Goal: Task Accomplishment & Management: Manage account settings

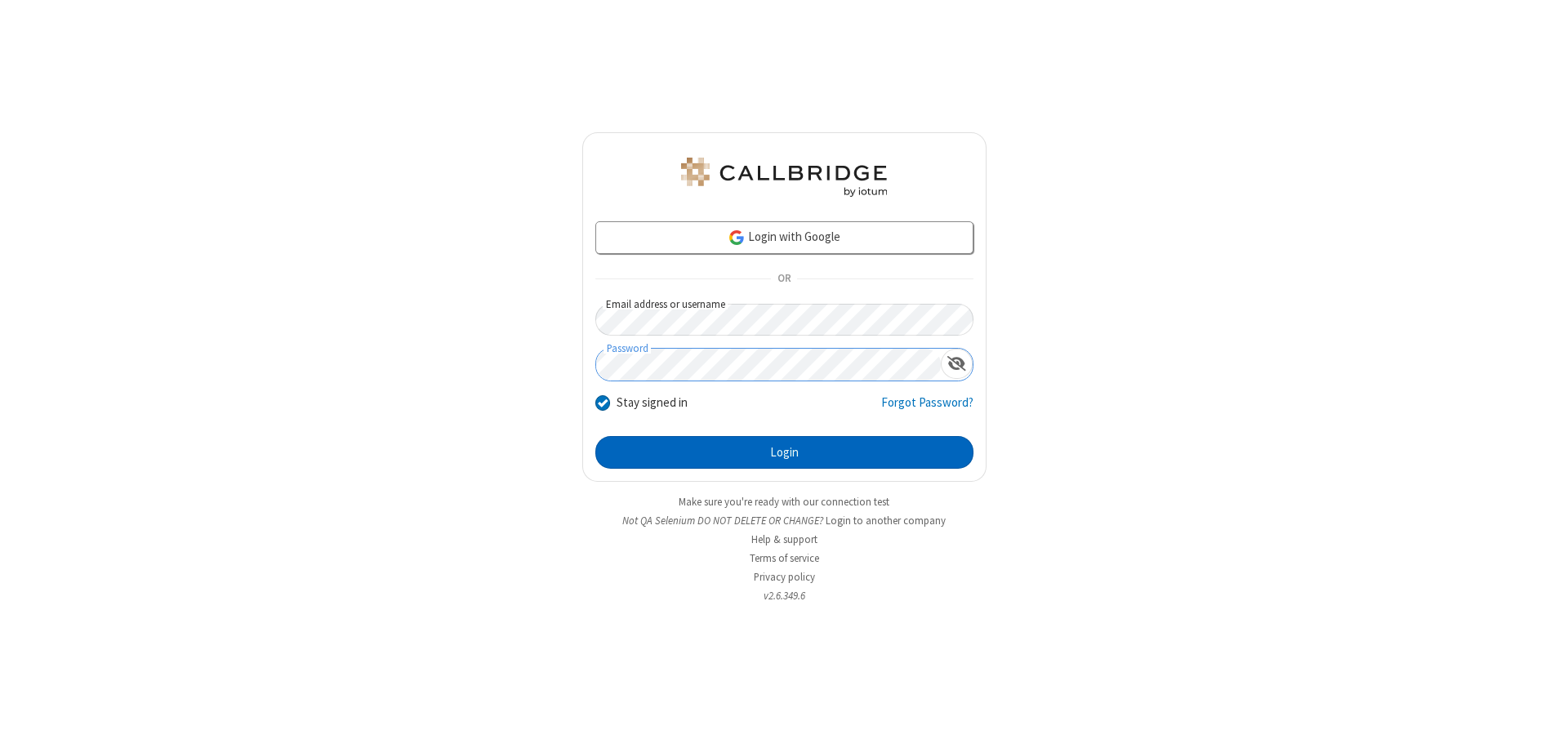
click at [784, 453] on button "Login" at bounding box center [784, 452] width 378 height 32
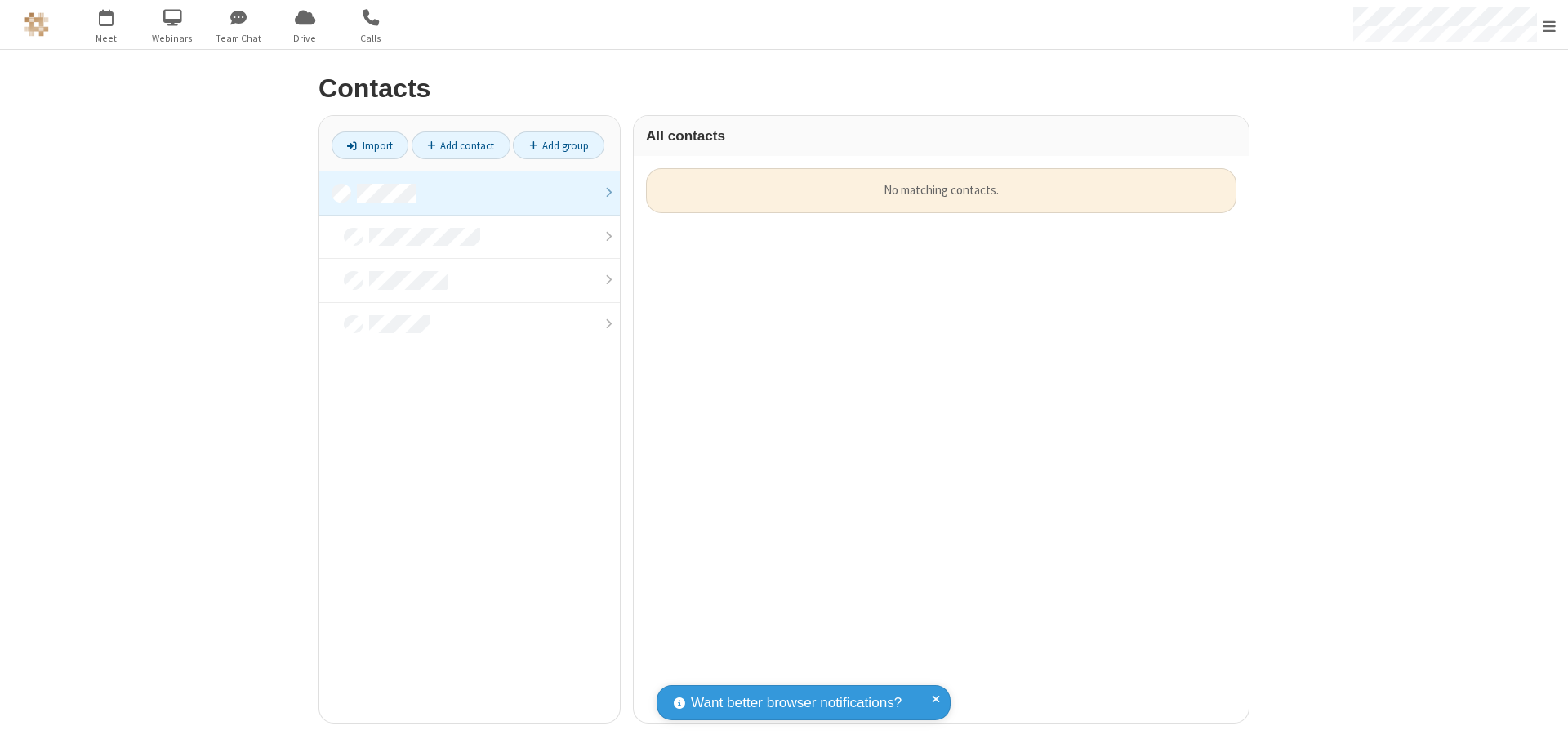
click at [470, 193] on link at bounding box center [470, 193] width 301 height 44
click at [461, 146] on link "Add contact" at bounding box center [461, 145] width 99 height 28
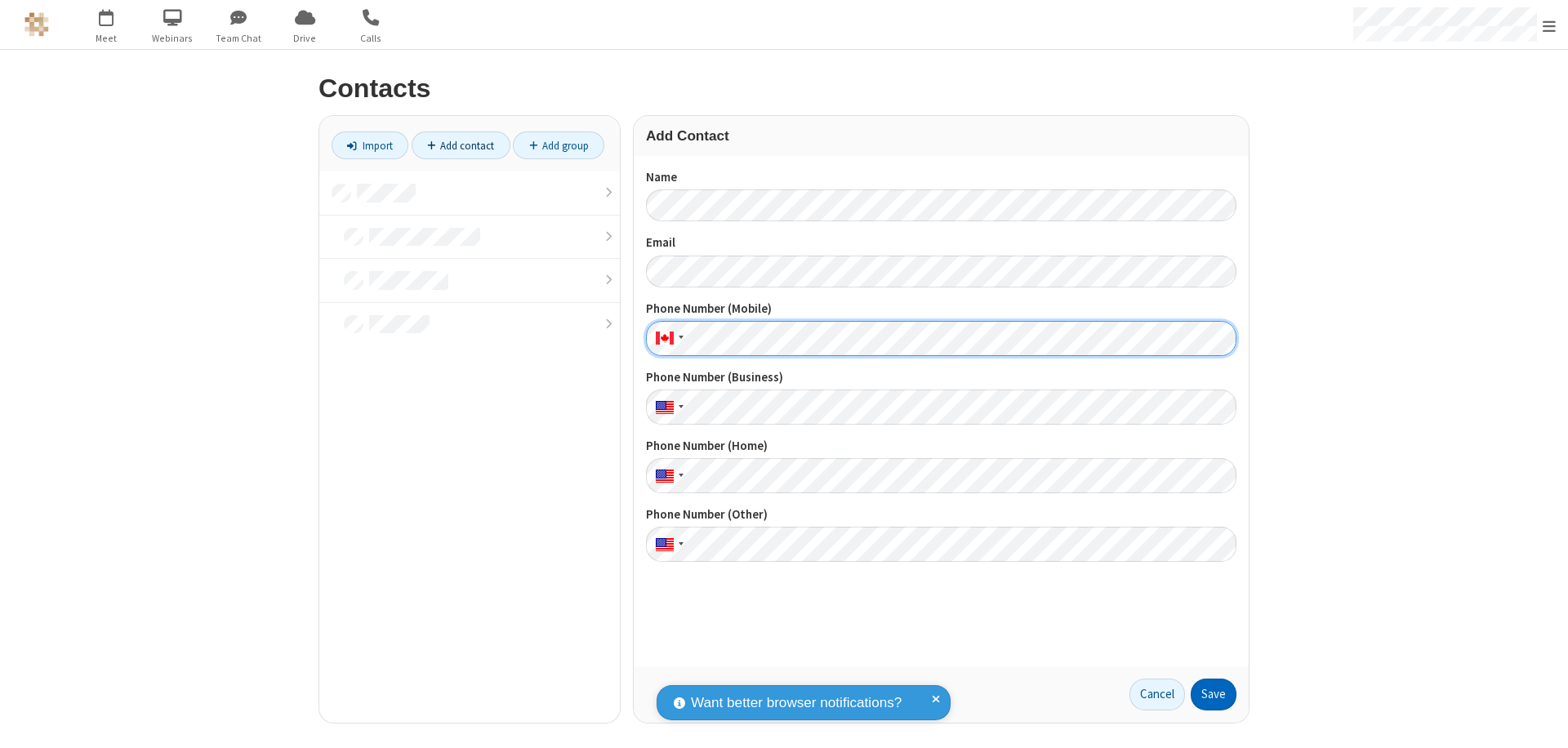
click at [1214, 695] on button "Save" at bounding box center [1214, 695] width 46 height 32
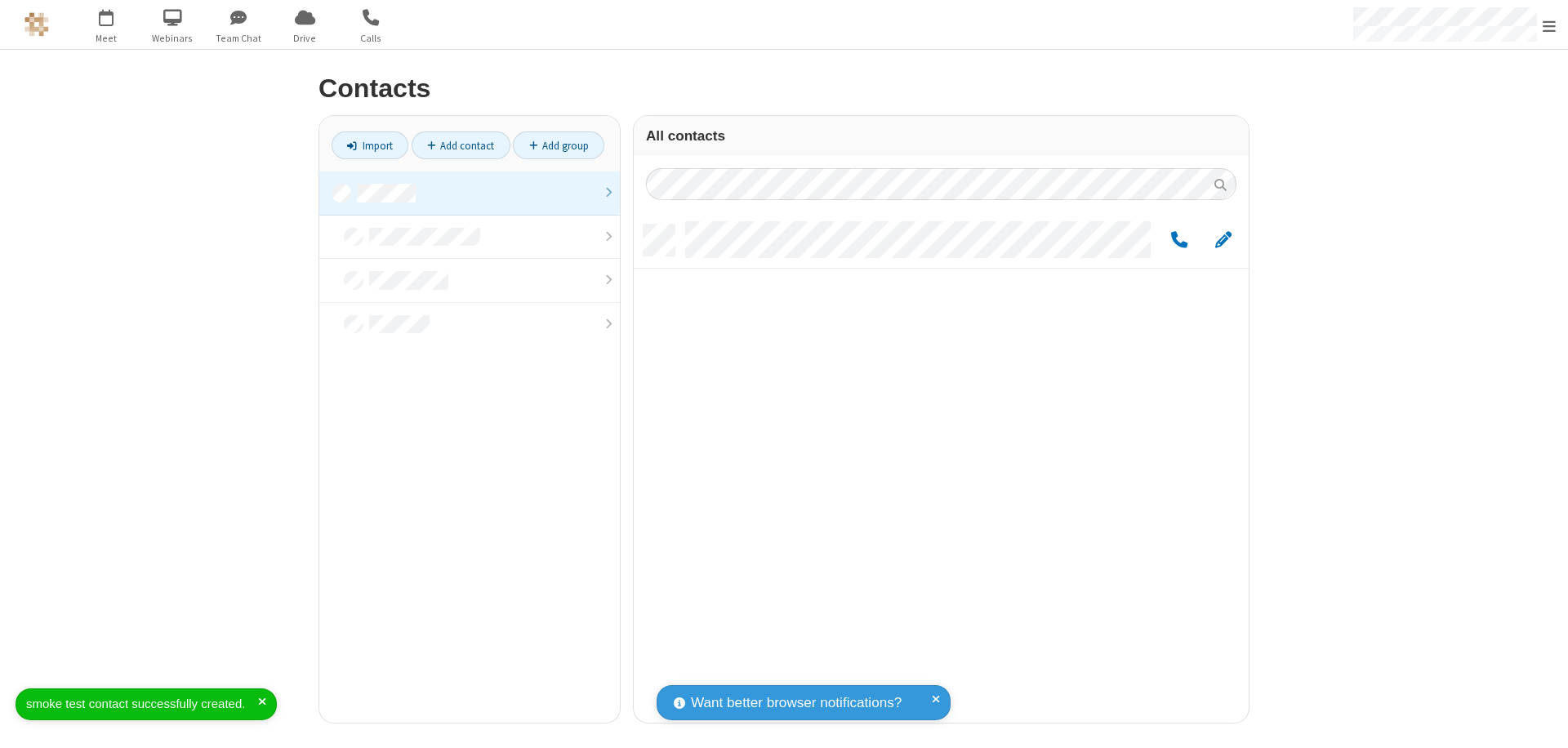
scroll to position [499, 603]
